Goal: Task Accomplishment & Management: Manage account settings

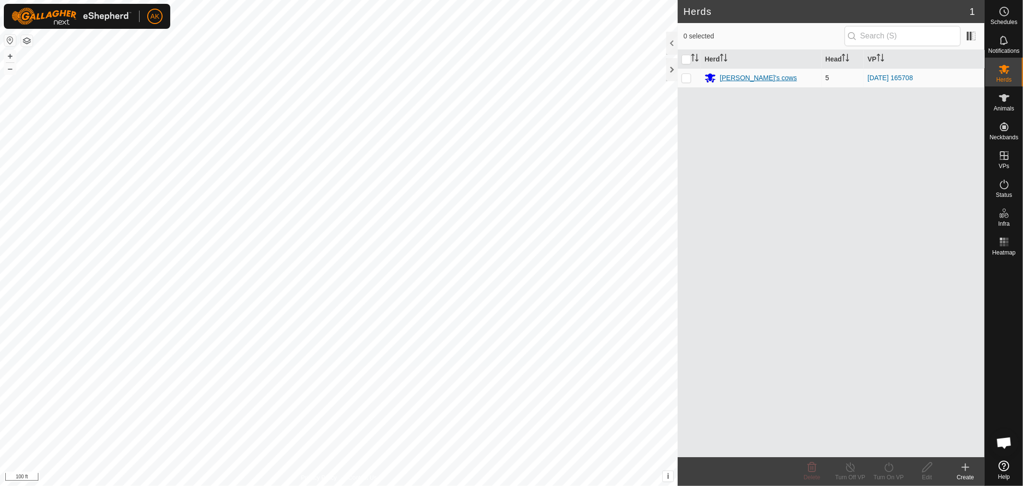
click at [744, 81] on div "[PERSON_NAME]'s cows" at bounding box center [758, 78] width 77 height 10
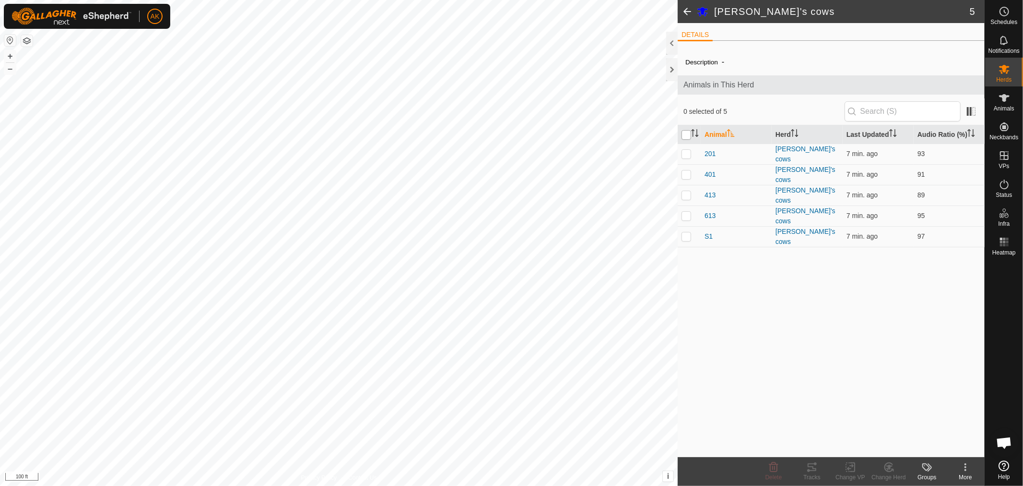
click at [688, 136] on input "checkbox" at bounding box center [687, 135] width 10 height 10
checkbox input "true"
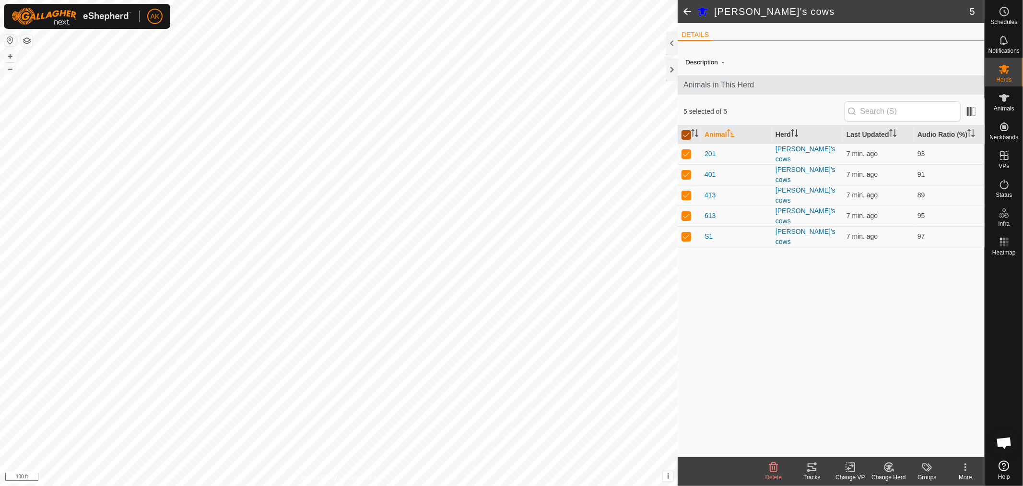
checkbox input "true"
click at [816, 471] on icon at bounding box center [812, 467] width 9 height 8
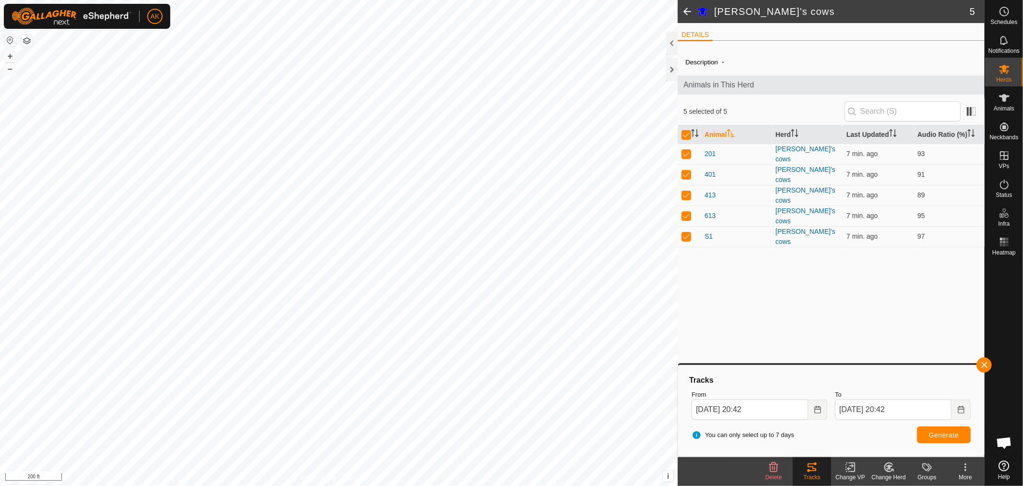
click at [32, 38] on button "button" at bounding box center [27, 41] width 12 height 12
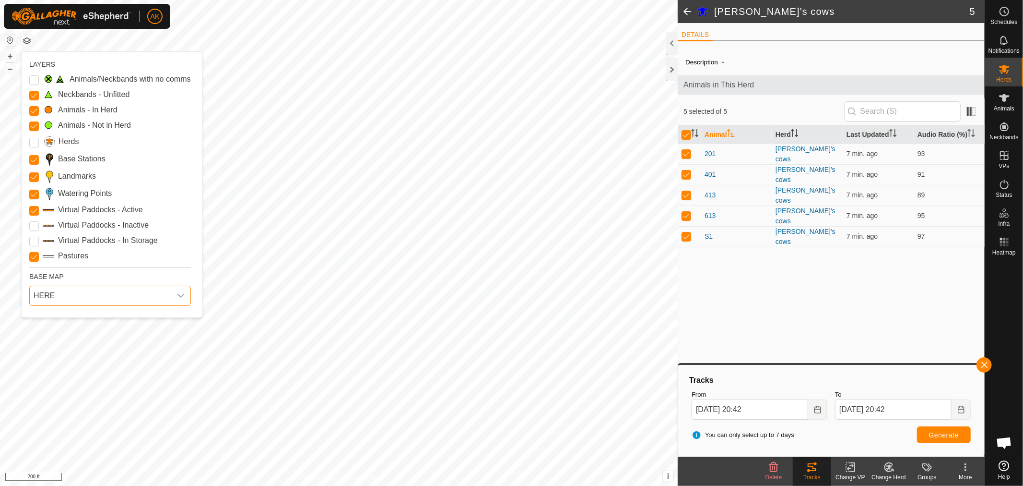
click at [78, 299] on span "HERE" at bounding box center [101, 295] width 142 height 19
click at [61, 315] on li "Azure" at bounding box center [110, 317] width 161 height 19
click at [99, 288] on span "Azure" at bounding box center [101, 295] width 142 height 19
click at [56, 363] on li "ESRI" at bounding box center [110, 357] width 161 height 19
